Goal: Information Seeking & Learning: Learn about a topic

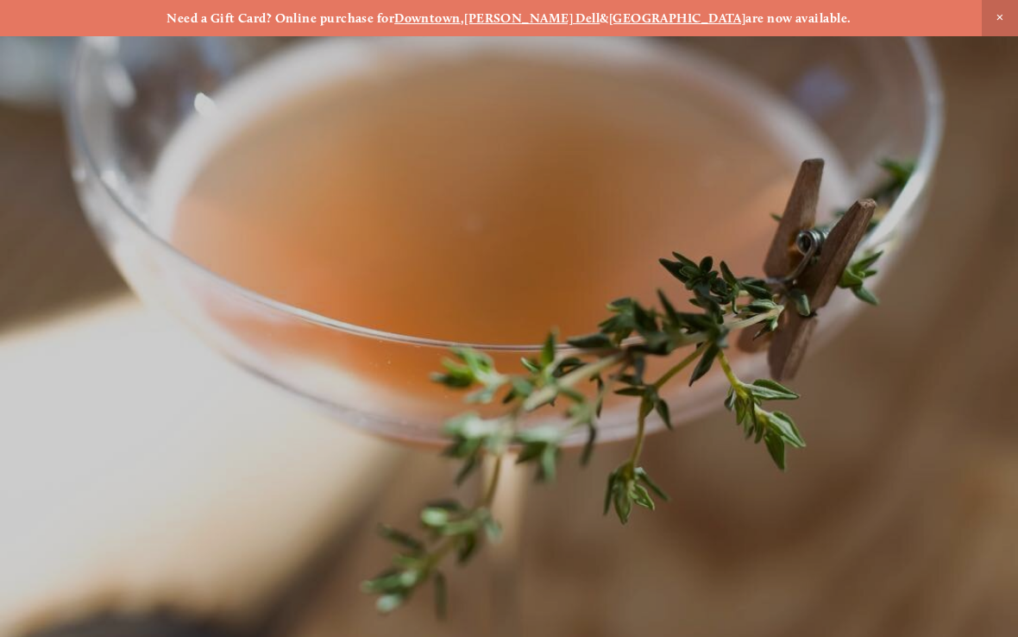
scroll to position [-3, 0]
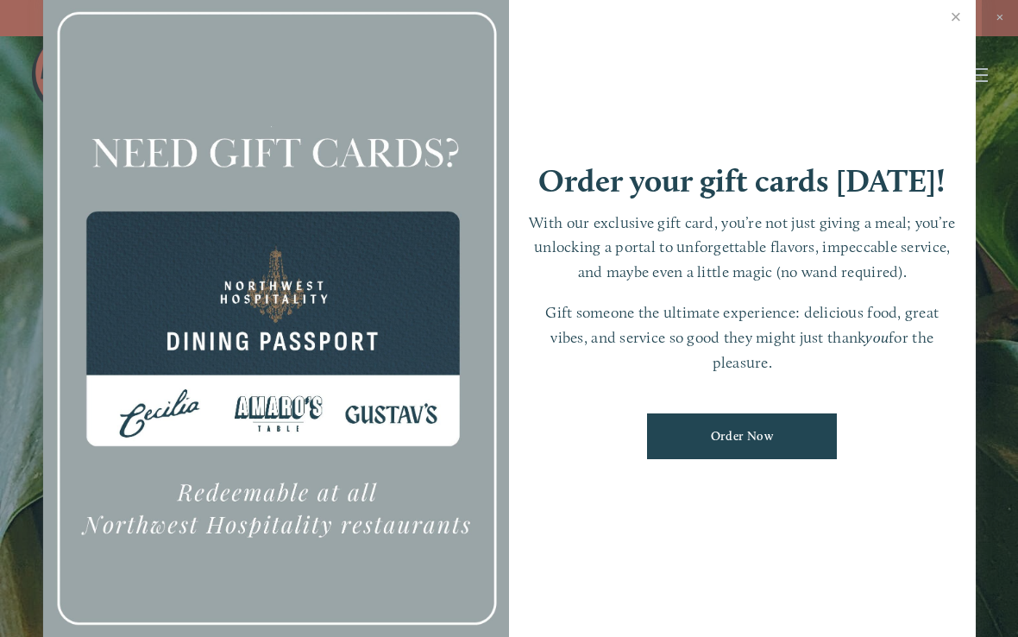
click at [959, 28] on link "Close" at bounding box center [956, 19] width 34 height 48
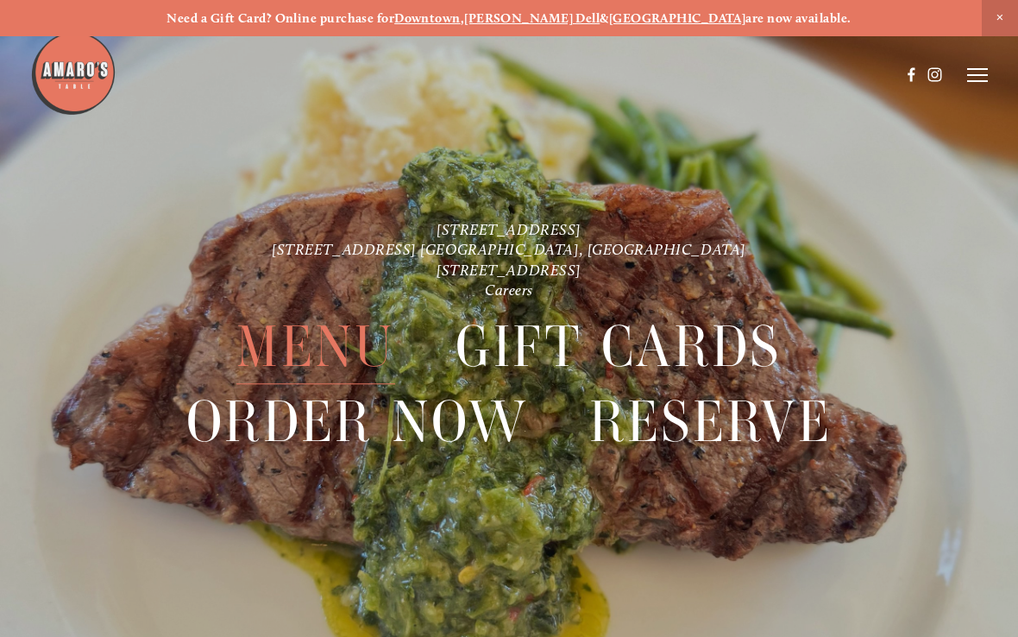
click at [973, 76] on icon at bounding box center [977, 75] width 21 height 16
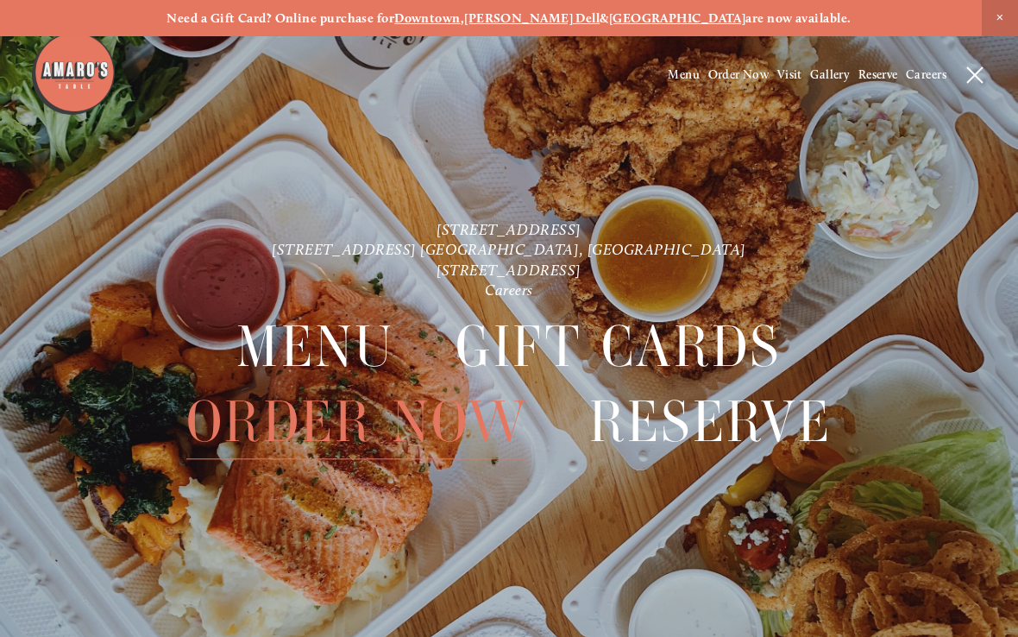
click at [681, 78] on span "Menu" at bounding box center [684, 74] width 32 height 15
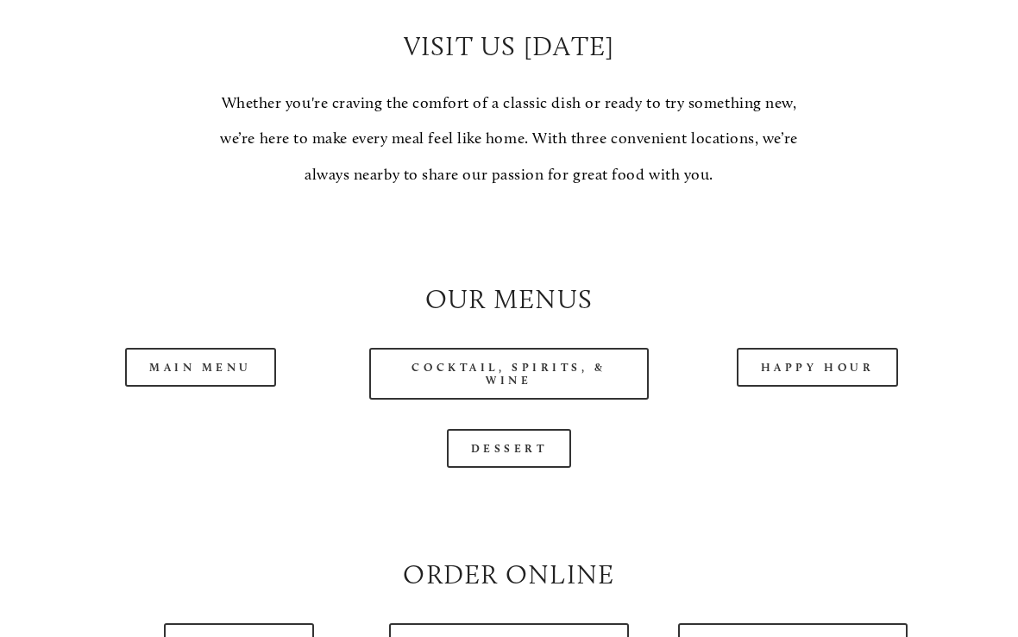
scroll to position [1332, 0]
click at [224, 378] on link "Main Menu" at bounding box center [200, 366] width 151 height 39
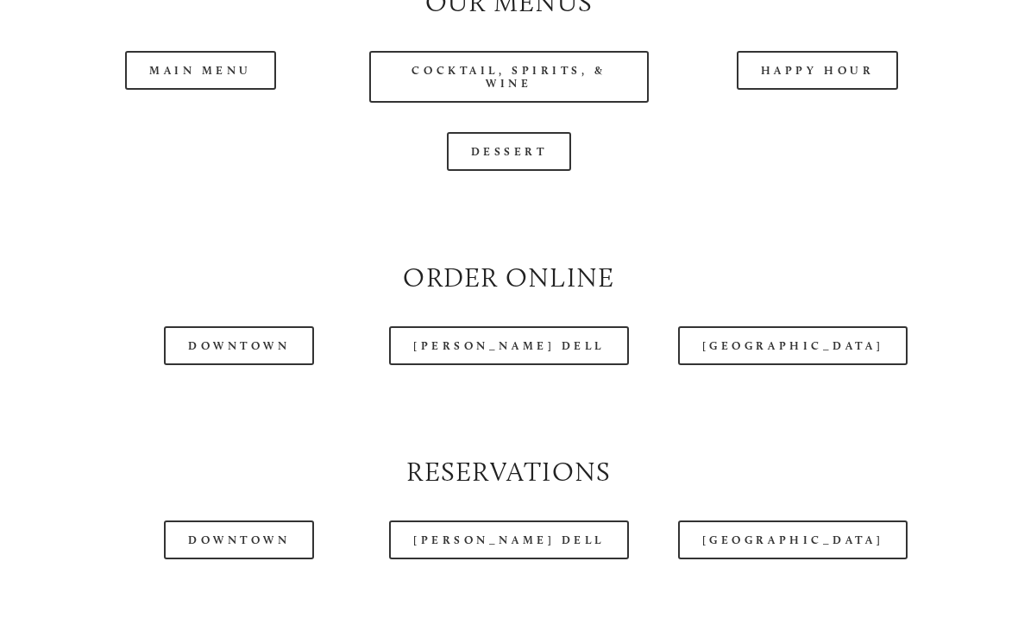
scroll to position [1628, 0]
click at [776, 362] on link "[GEOGRAPHIC_DATA]" at bounding box center [792, 345] width 229 height 39
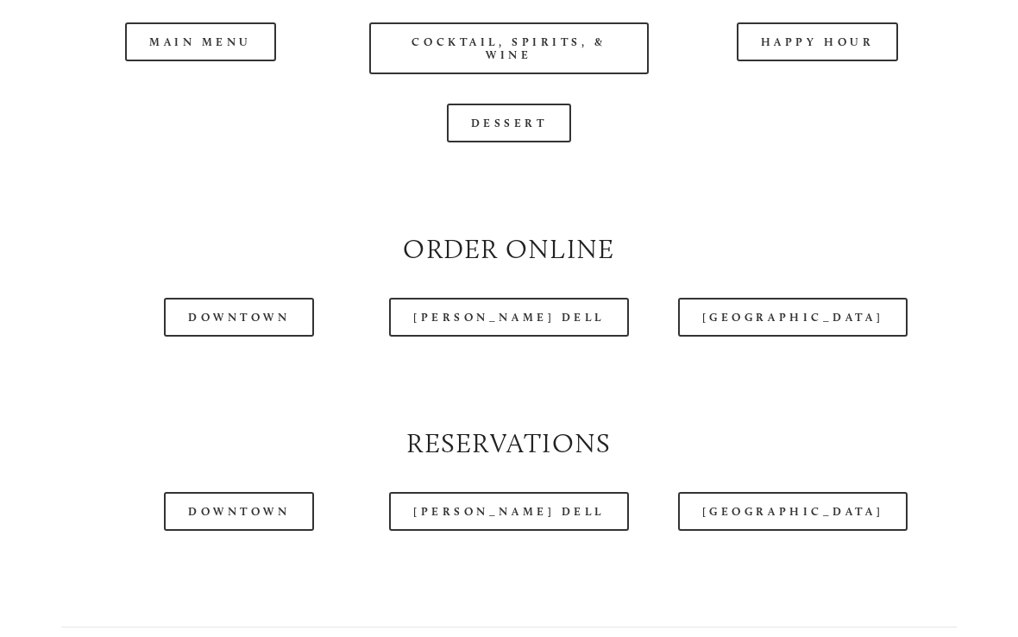
click at [769, 531] on link "[GEOGRAPHIC_DATA]" at bounding box center [792, 511] width 229 height 39
click at [512, 67] on div at bounding box center [465, 31] width 870 height 89
click at [510, 60] on div at bounding box center [465, 31] width 870 height 89
click at [511, 70] on div at bounding box center [465, 31] width 870 height 89
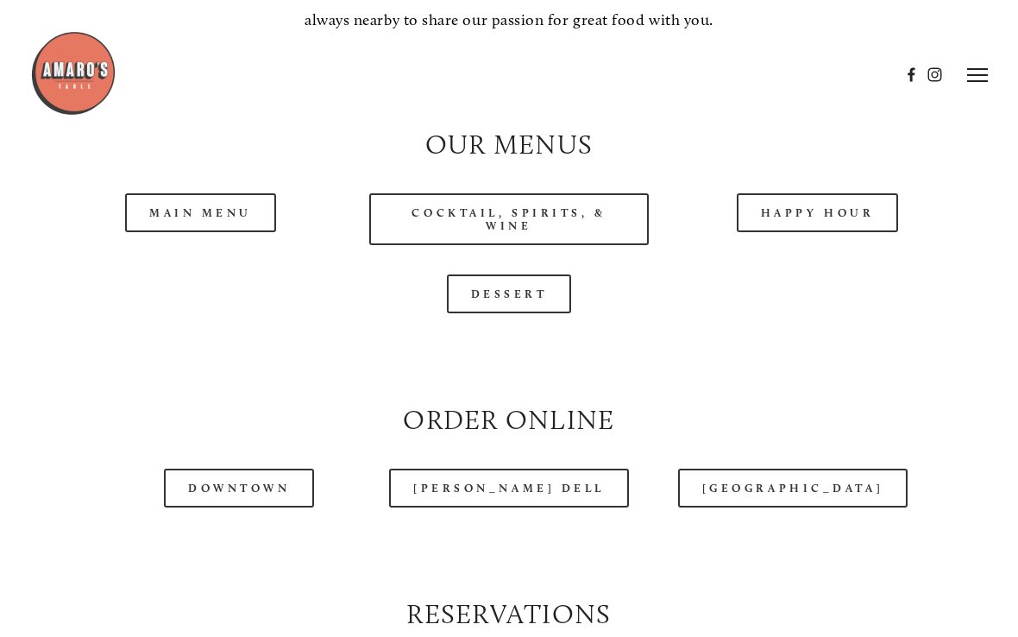
scroll to position [1489, 0]
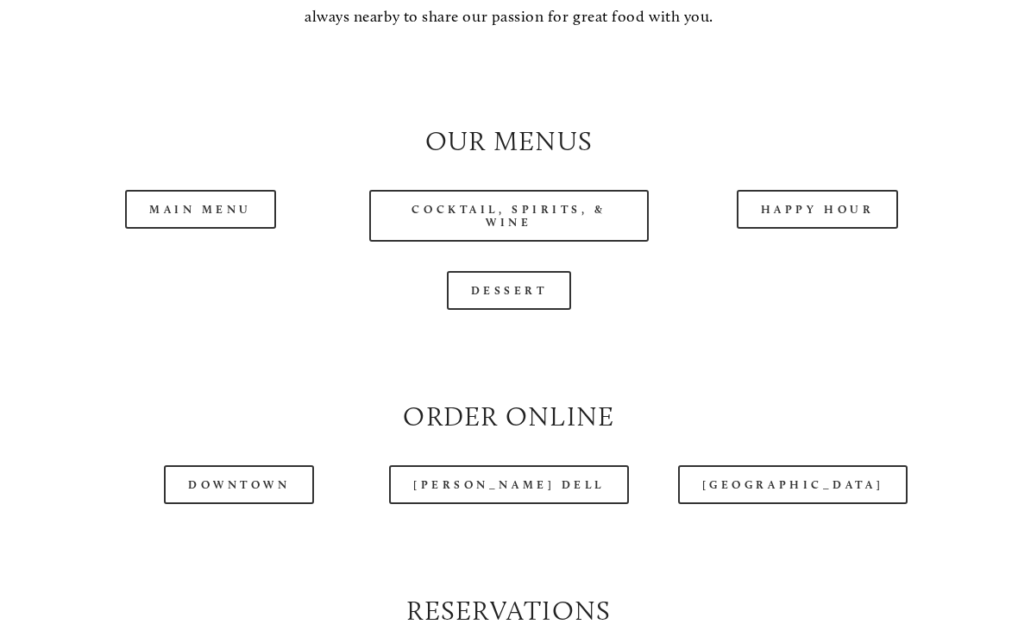
click at [493, 239] on link "Cocktail, Spirits, & Wine" at bounding box center [508, 216] width 279 height 52
click at [518, 310] on link "Dessert" at bounding box center [509, 290] width 125 height 39
click at [820, 223] on link "Happy Hour" at bounding box center [818, 209] width 162 height 39
click at [500, 238] on link "Cocktail, Spirits, & Wine" at bounding box center [508, 216] width 279 height 52
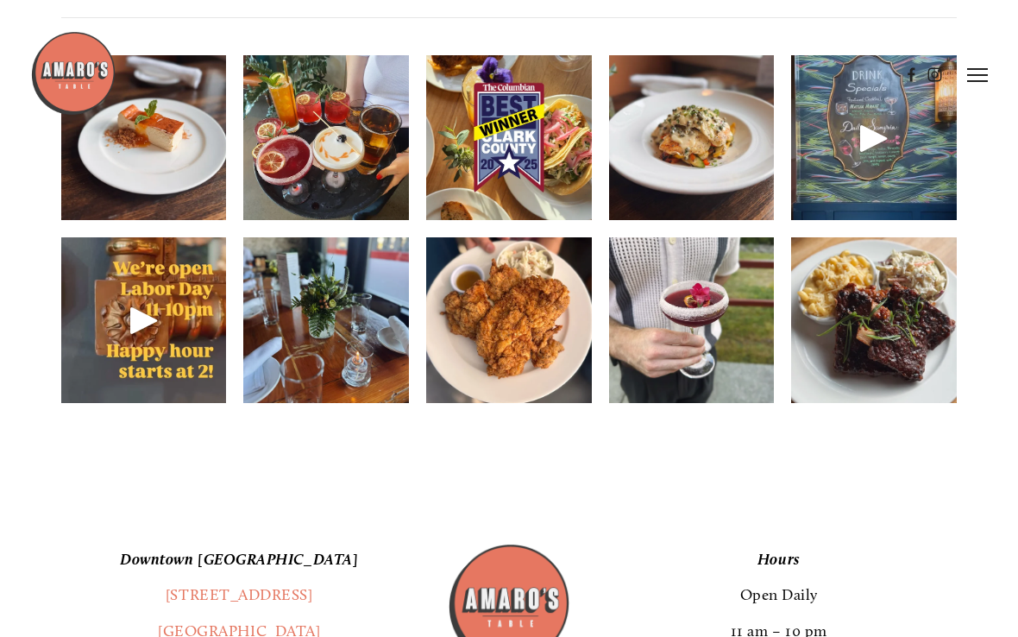
scroll to position [2264, 0]
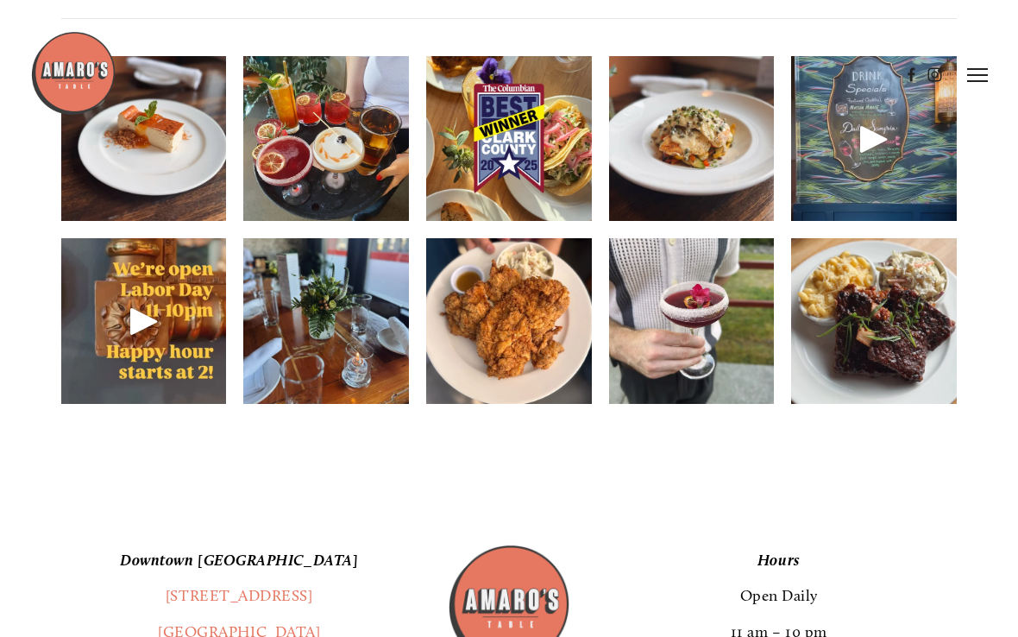
click at [916, 392] on img at bounding box center [874, 321] width 166 height 221
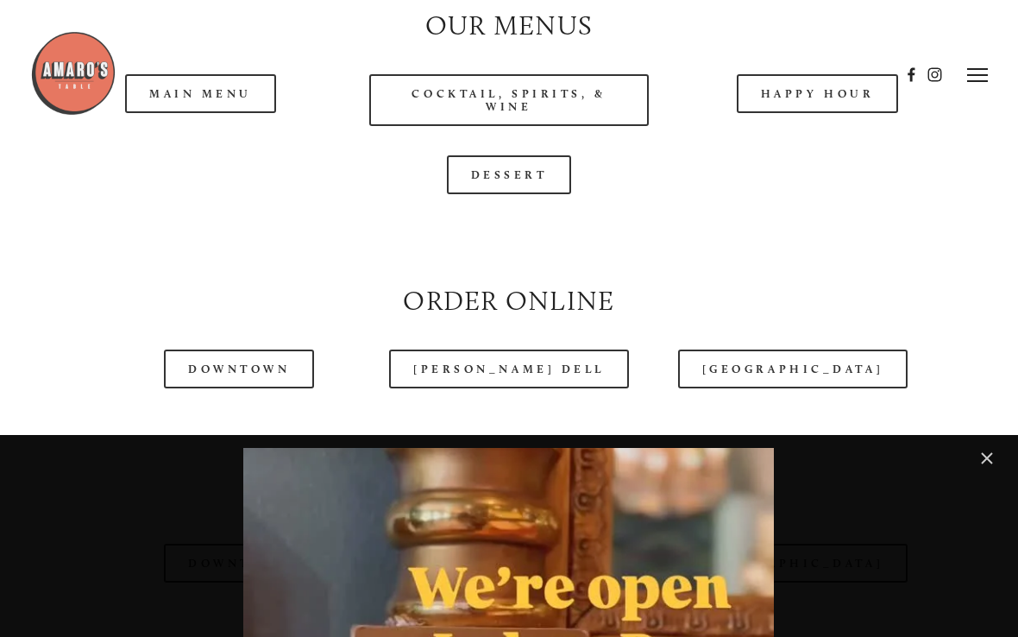
scroll to position [1602, 0]
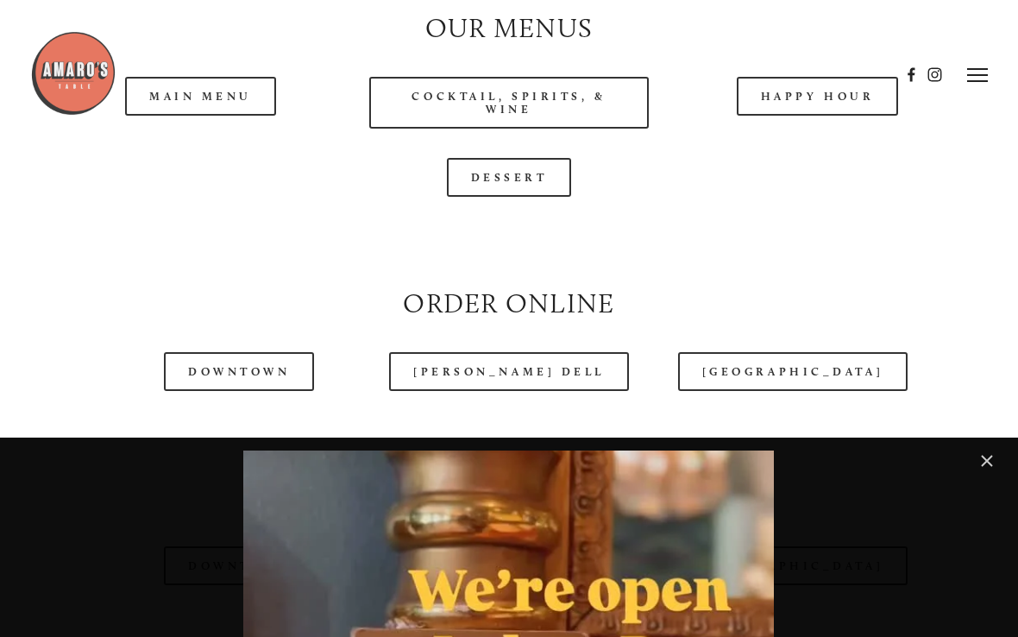
click at [247, 113] on div at bounding box center [465, 74] width 870 height 89
click at [256, 121] on header "Menu Order Now Visit Gallery 0" at bounding box center [508, 75] width 957 height 150
click at [235, 112] on div at bounding box center [465, 74] width 870 height 89
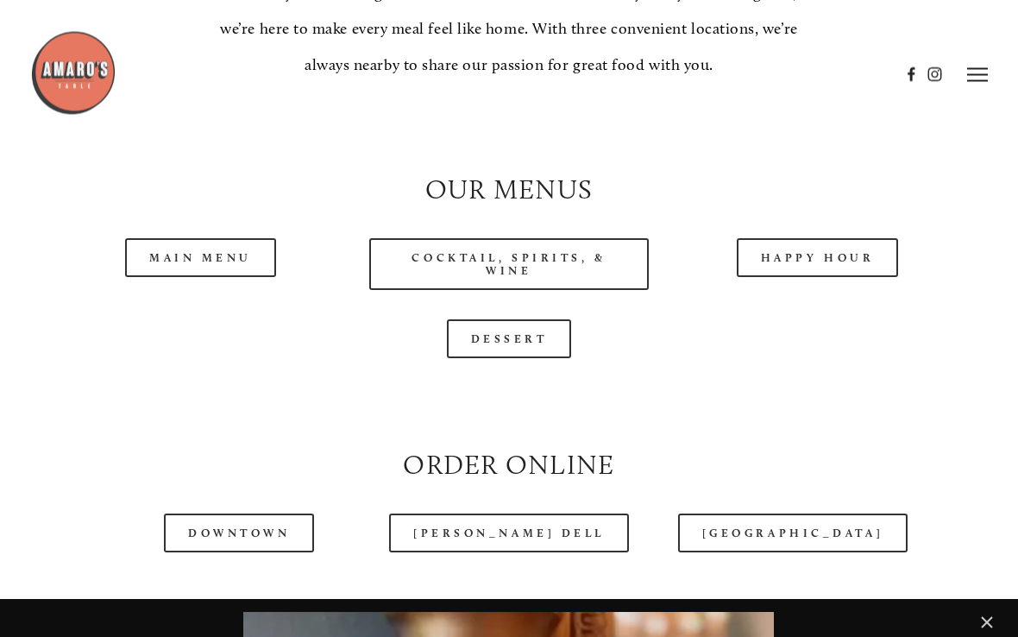
scroll to position [1441, 0]
click at [189, 273] on link "Main Menu" at bounding box center [200, 257] width 151 height 39
